Goal: Information Seeking & Learning: Learn about a topic

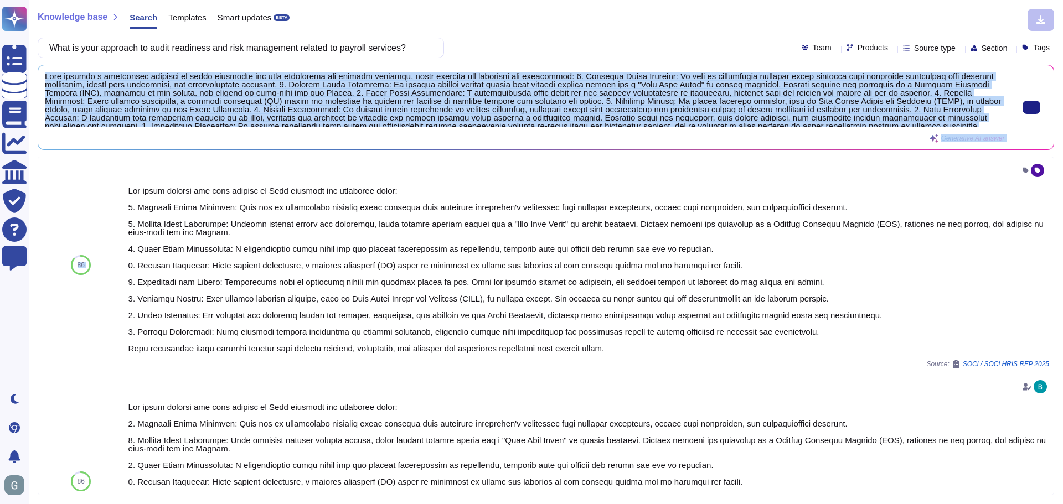
click at [1042, 101] on span at bounding box center [1034, 107] width 24 height 13
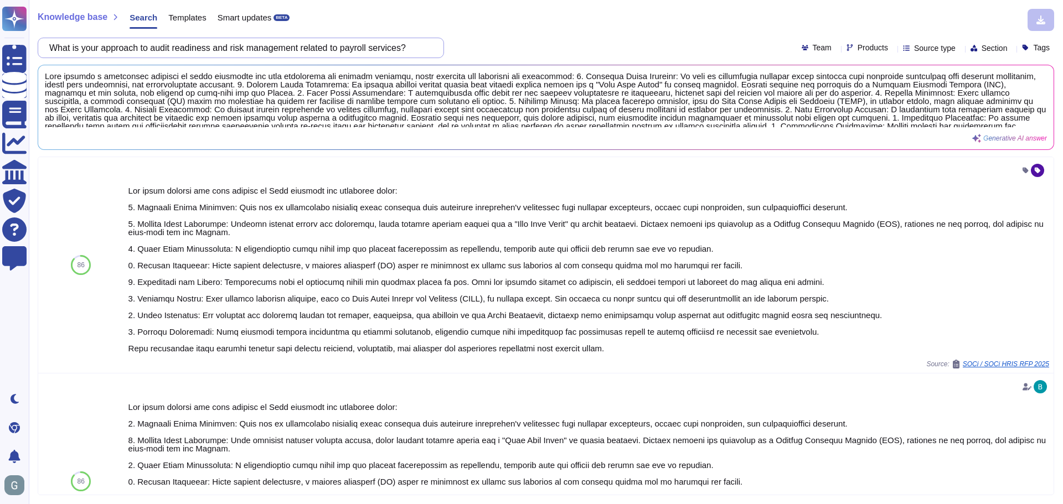
drag, startPoint x: 59, startPoint y: 46, endPoint x: 562, endPoint y: 43, distance: 503.1
click at [562, 43] on div "What is your approach to audit readiness and risk management related to payroll…" at bounding box center [546, 48] width 1016 height 20
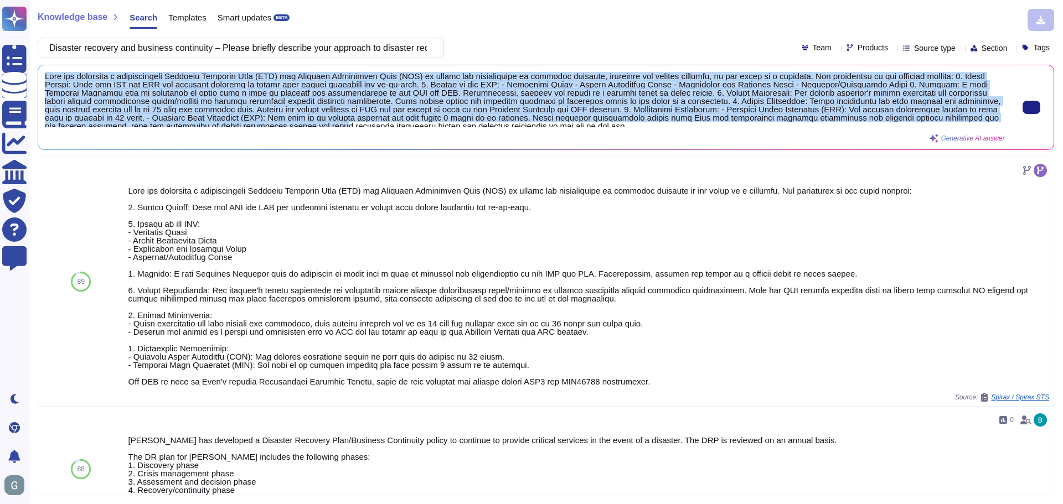
scroll to position [4, 0]
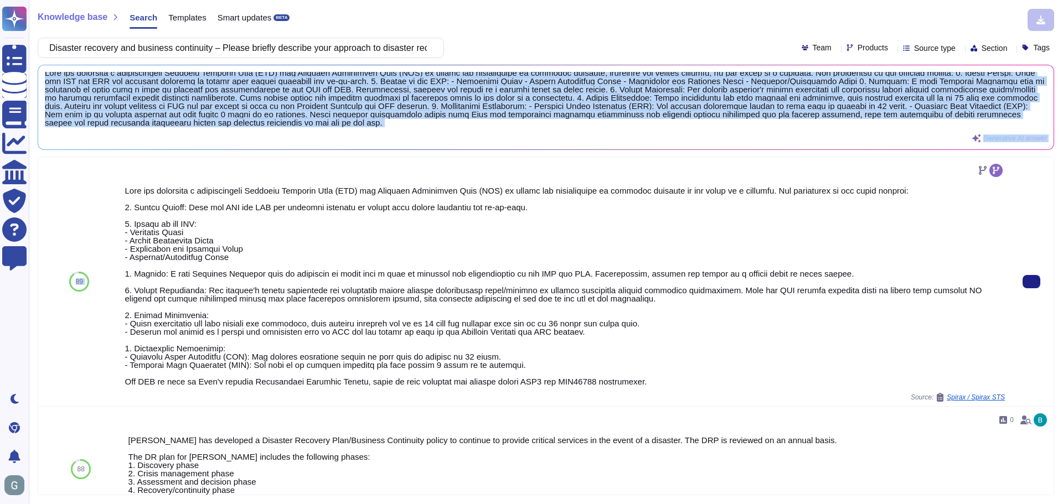
drag, startPoint x: 46, startPoint y: 76, endPoint x: 602, endPoint y: 172, distance: 563.9
click at [602, 172] on div "Knowledge base Search Templates Smart updates BETA Disaster recovery and busine…" at bounding box center [546, 252] width 1034 height 504
copy div "[PERSON_NAME] has developed a comprehensive Disaster Recovery Plan (DRP) and Bu…"
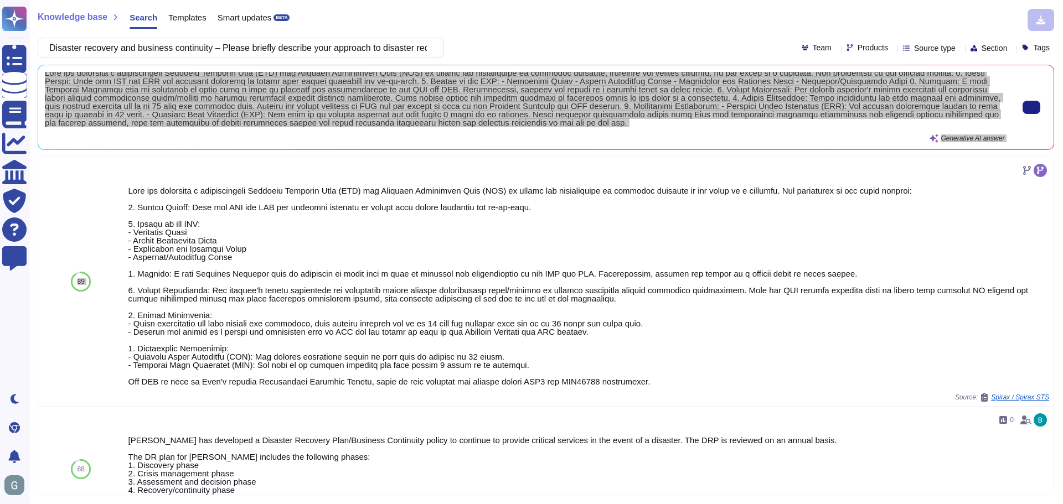
scroll to position [0, 0]
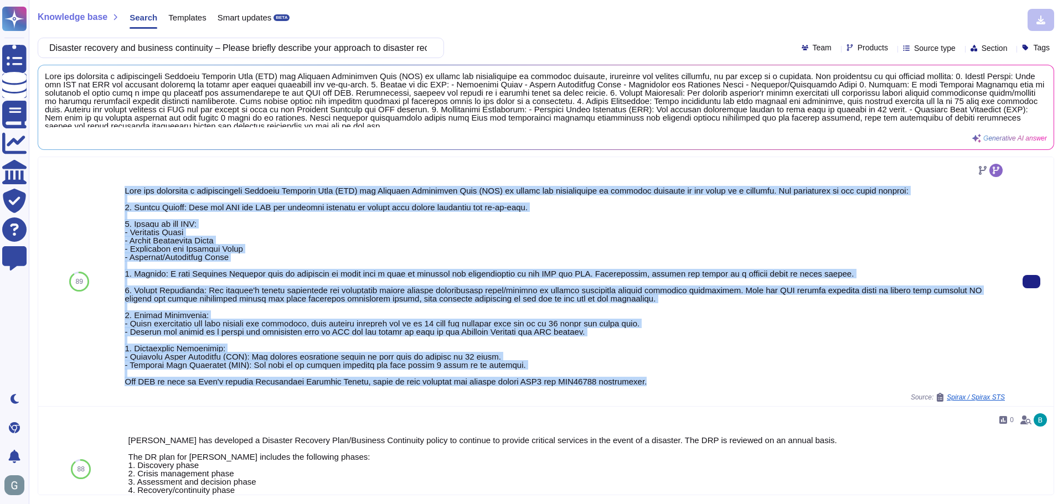
drag, startPoint x: 634, startPoint y: 381, endPoint x: 120, endPoint y: 189, distance: 548.9
click at [120, 189] on div "Source: Spirax / Spirax STS" at bounding box center [564, 281] width 889 height 249
copy div "[PERSON_NAME] has developed a comprehensive Disaster Recovery Plan (DRP) and Bu…"
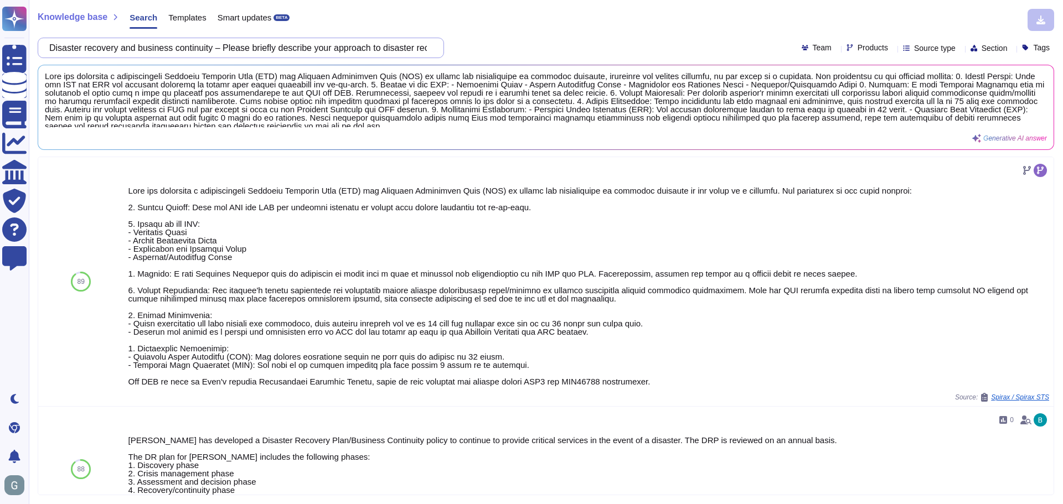
scroll to position [0, 222]
drag, startPoint x: 55, startPoint y: 47, endPoint x: 725, endPoint y: 41, distance: 670.3
click at [725, 41] on div "Disaster recovery and business continuity – Please briefly describe your approa…" at bounding box center [546, 48] width 1016 height 20
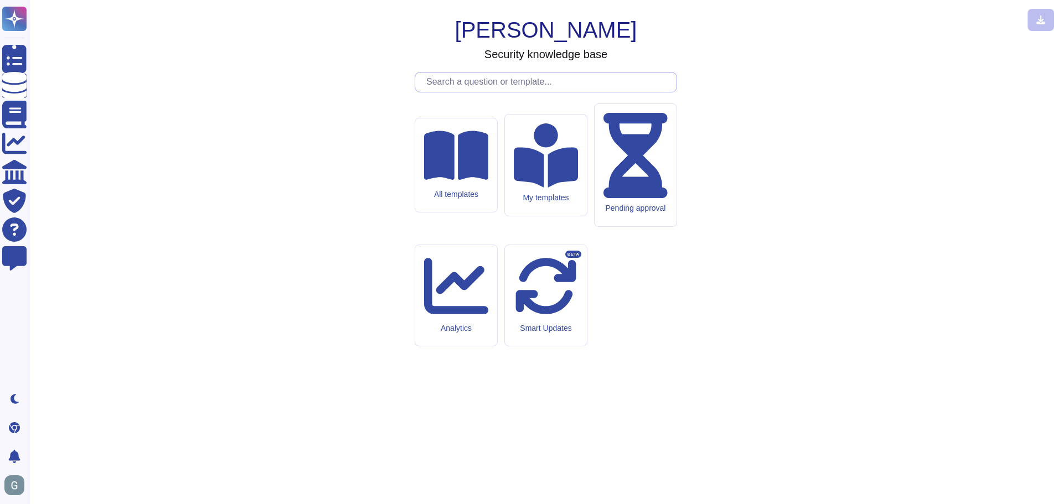
click at [518, 92] on input "text" at bounding box center [549, 82] width 256 height 19
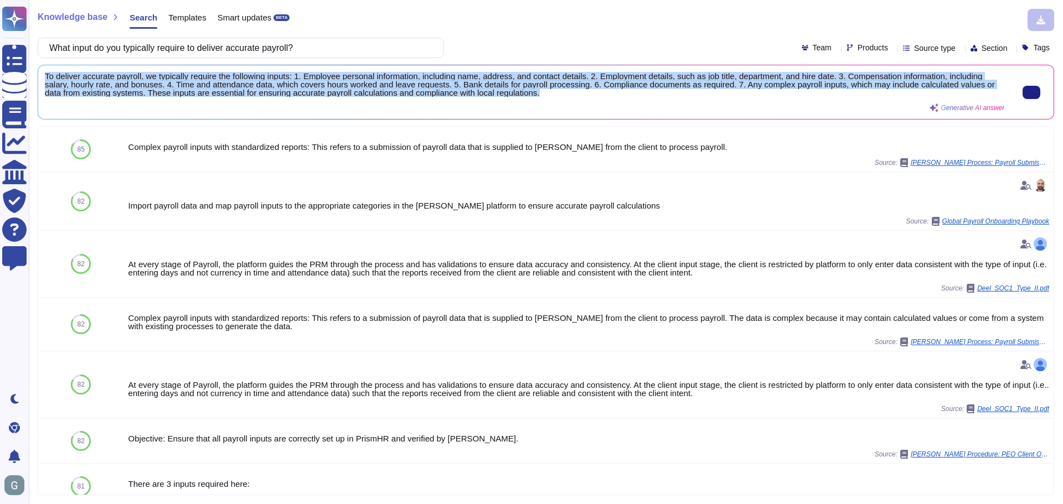
scroll to position [1, 0]
drag, startPoint x: 44, startPoint y: 75, endPoint x: 568, endPoint y: 94, distance: 523.9
click at [568, 94] on div "To deliver accurate payroll, we typically require the following inputs: 1. Empl…" at bounding box center [545, 92] width 1015 height 54
copy span "To deliver accurate payroll, we typically require the following inputs: 1. Empl…"
click at [544, 94] on span "To deliver accurate payroll, we typically require the following inputs: 1. Empl…" at bounding box center [524, 84] width 959 height 25
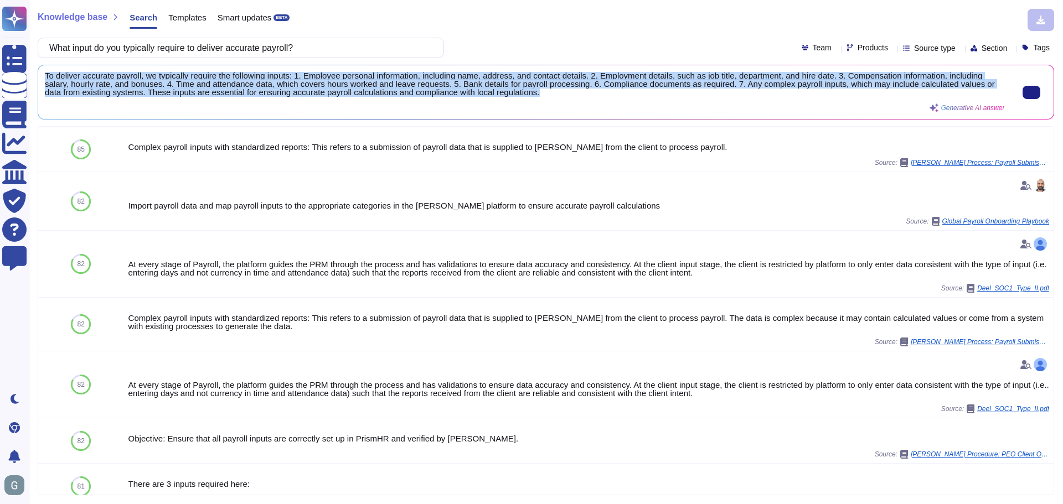
copy span "To deliver accurate payroll, we typically require the following inputs: 1. Empl…"
